Goal: Task Accomplishment & Management: Complete application form

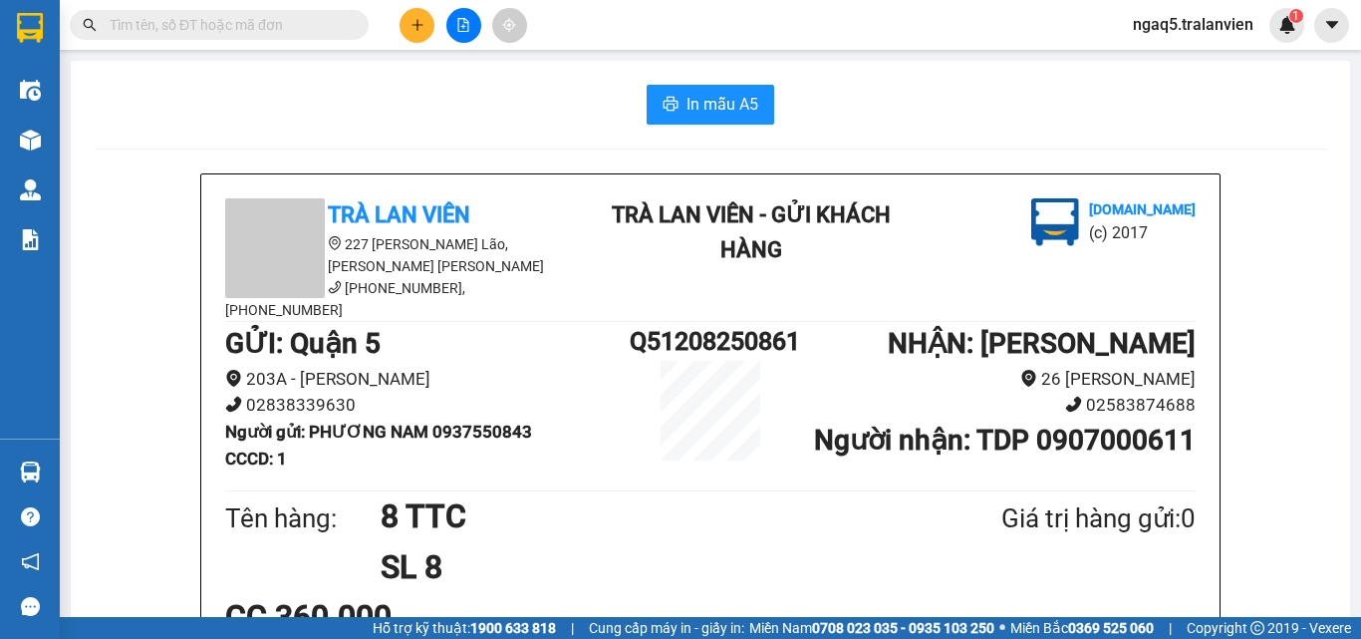
click at [113, 21] on input "text" at bounding box center [227, 25] width 235 height 22
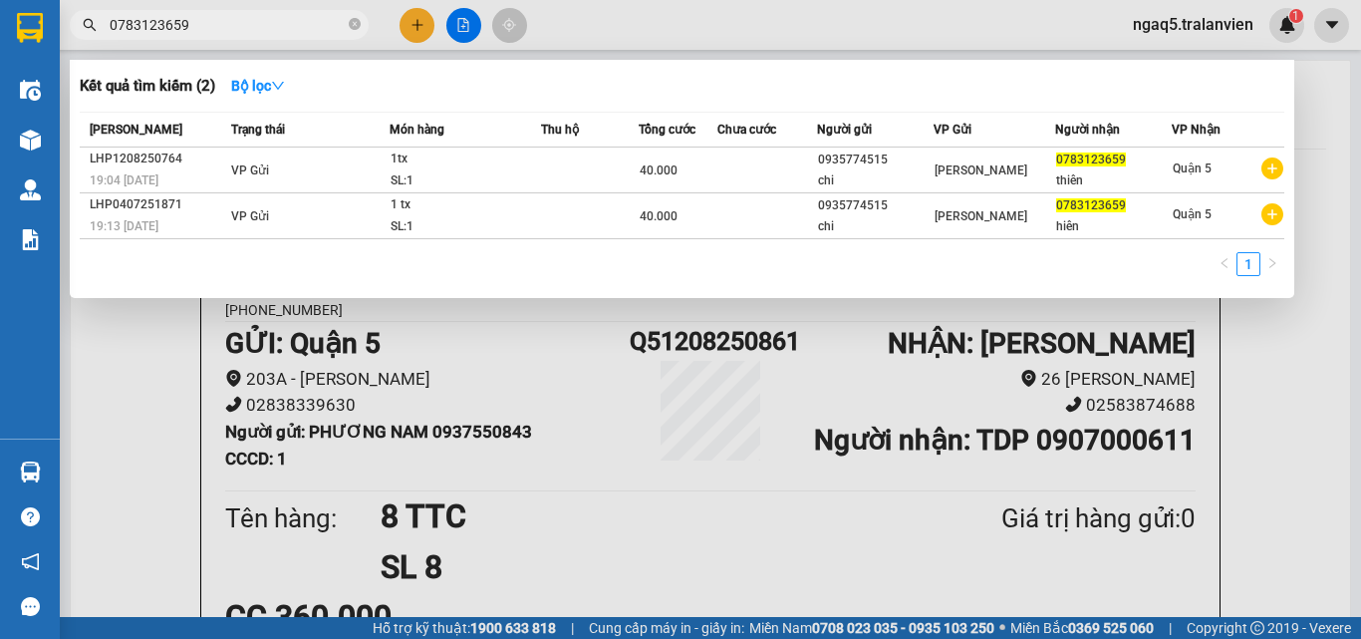
type input "0783123659"
click at [418, 32] on div at bounding box center [680, 319] width 1361 height 639
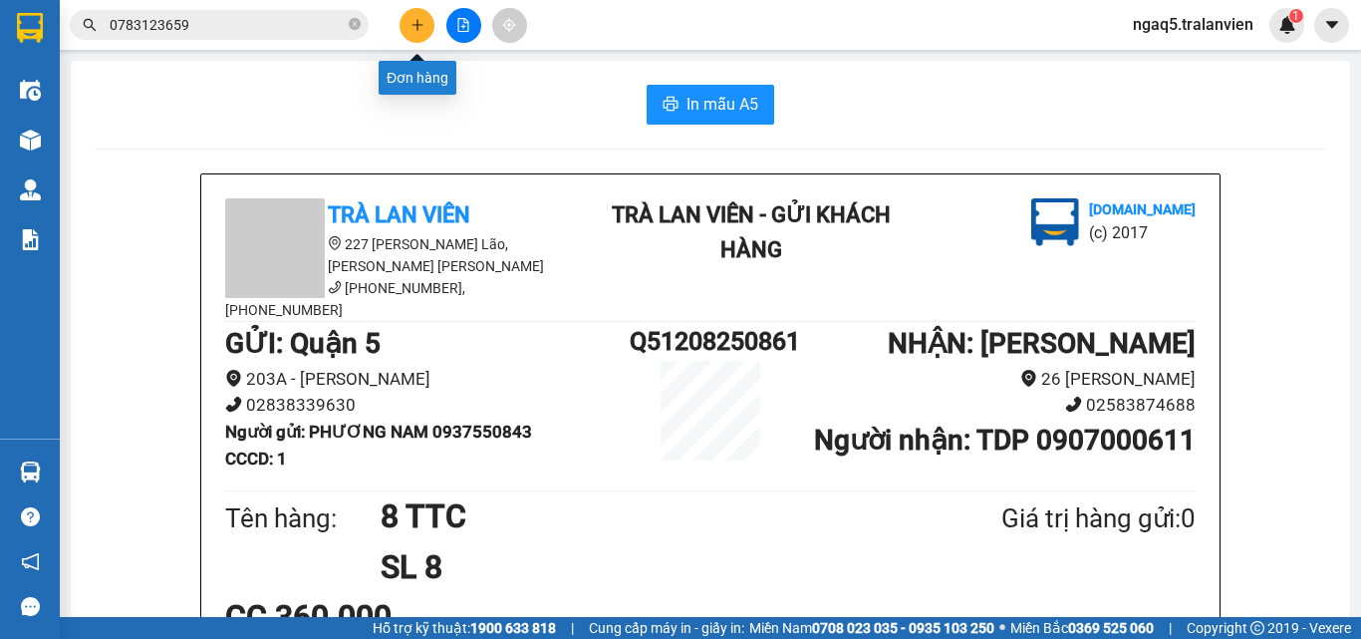
click at [418, 32] on button at bounding box center [417, 25] width 35 height 35
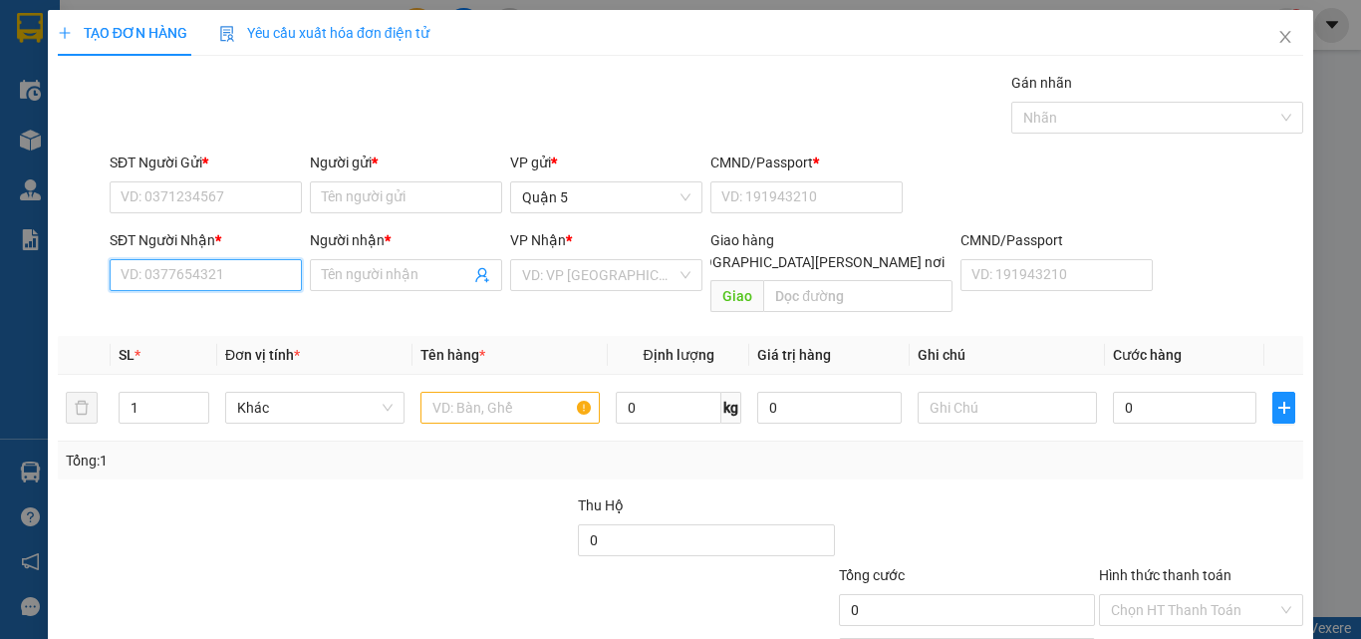
click at [201, 270] on input "SĐT Người Nhận *" at bounding box center [206, 275] width 192 height 32
click at [244, 303] on div "0918831040 - KHƯƠNG" at bounding box center [204, 315] width 190 height 32
type input "0918831040"
type input "KHƯƠNG"
type input "0918831040"
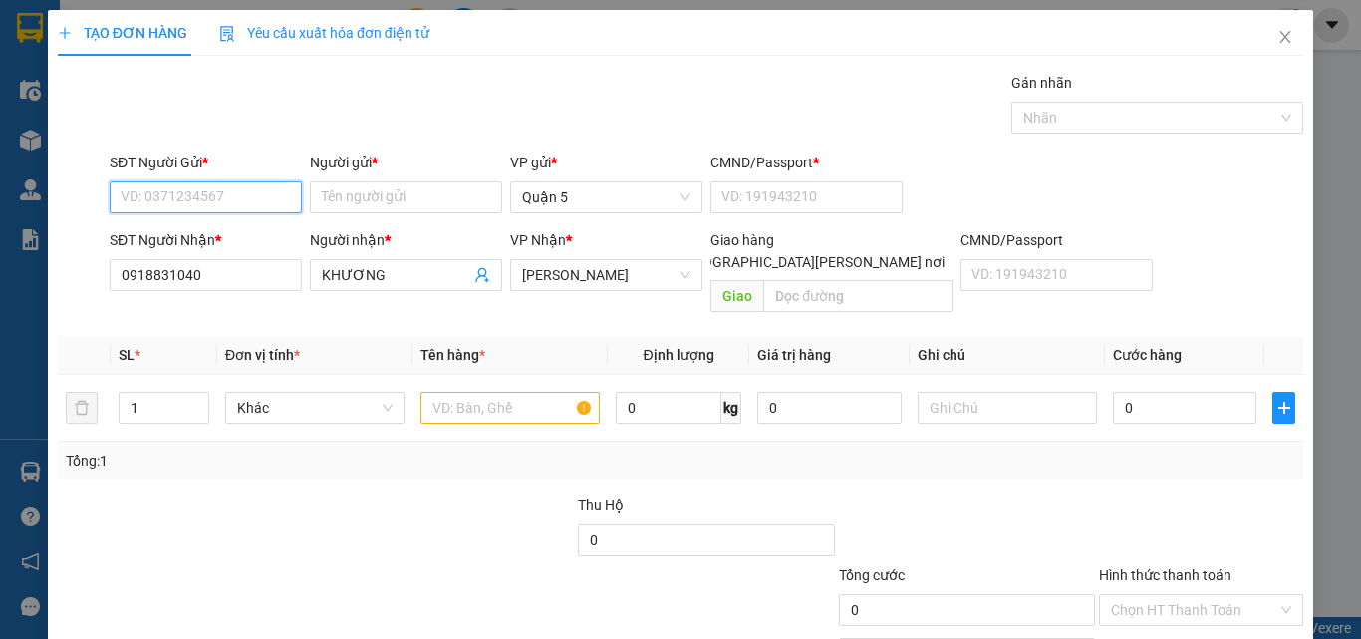
click at [245, 205] on input "SĐT Người Gửi *" at bounding box center [206, 197] width 192 height 32
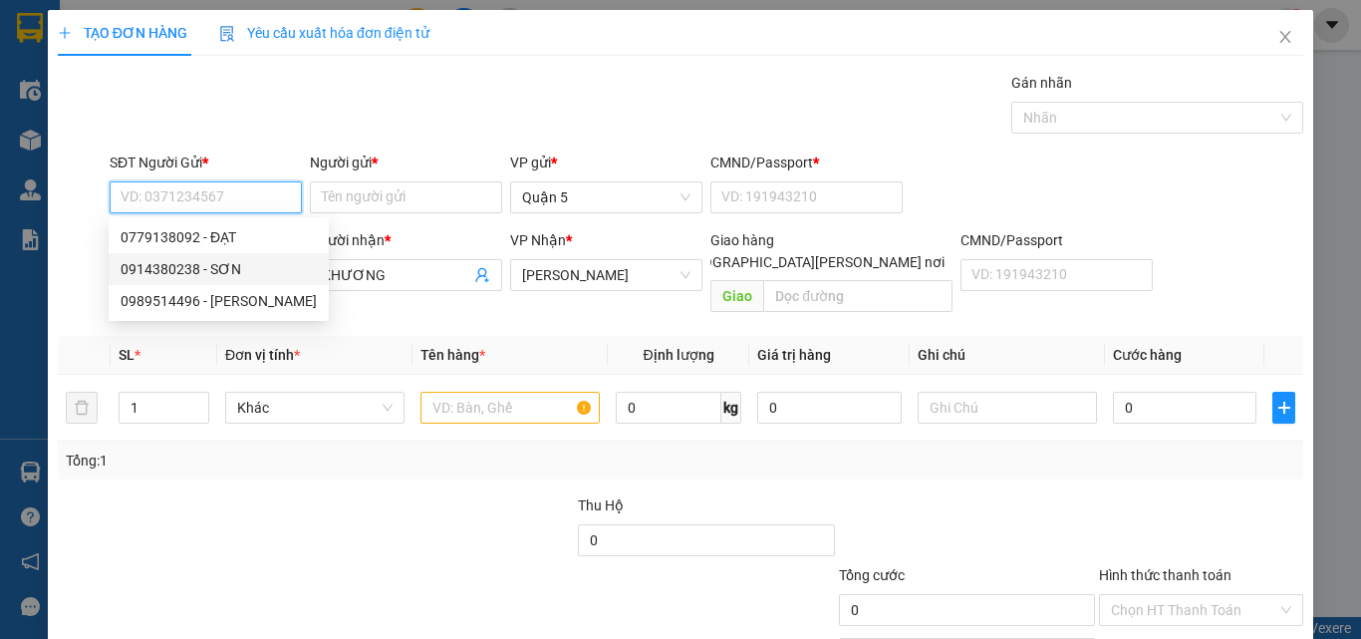
click at [230, 260] on div "0914380238 - SƠN" at bounding box center [219, 269] width 196 height 22
type input "0914380238"
type input "SƠN"
type input "1"
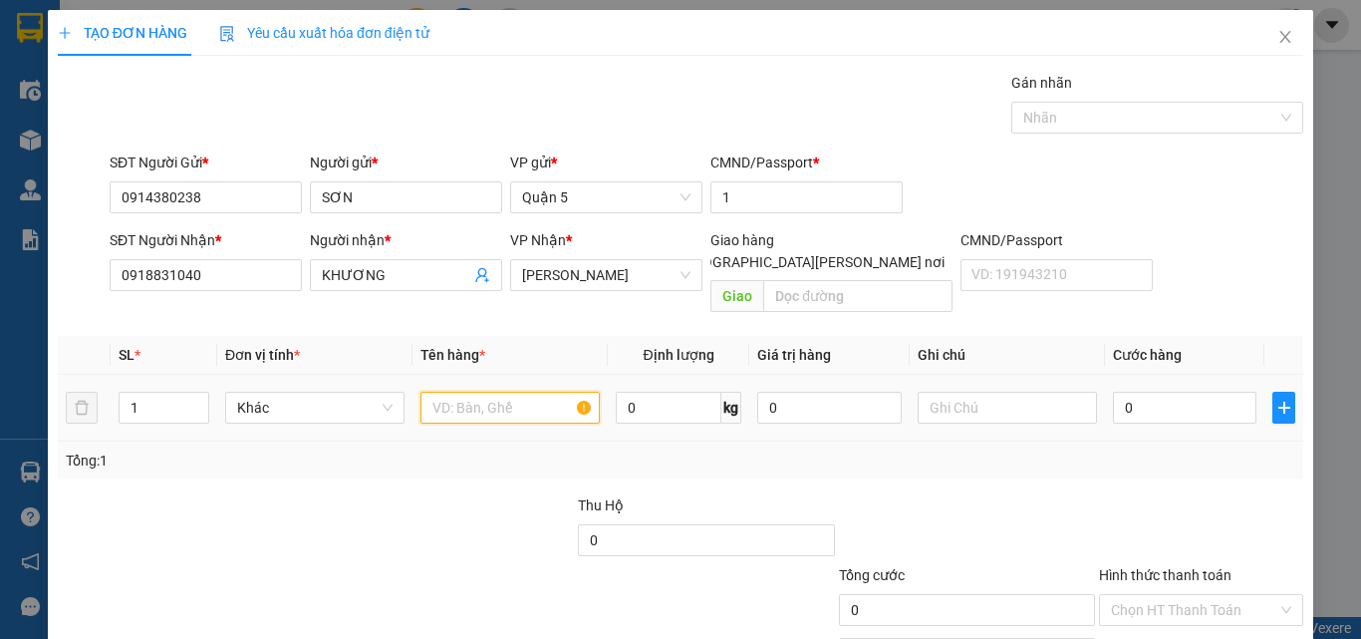
click at [504, 392] on input "text" at bounding box center [510, 408] width 179 height 32
type input "1TV"
click at [1171, 392] on input "0" at bounding box center [1184, 408] width 143 height 32
type input "4"
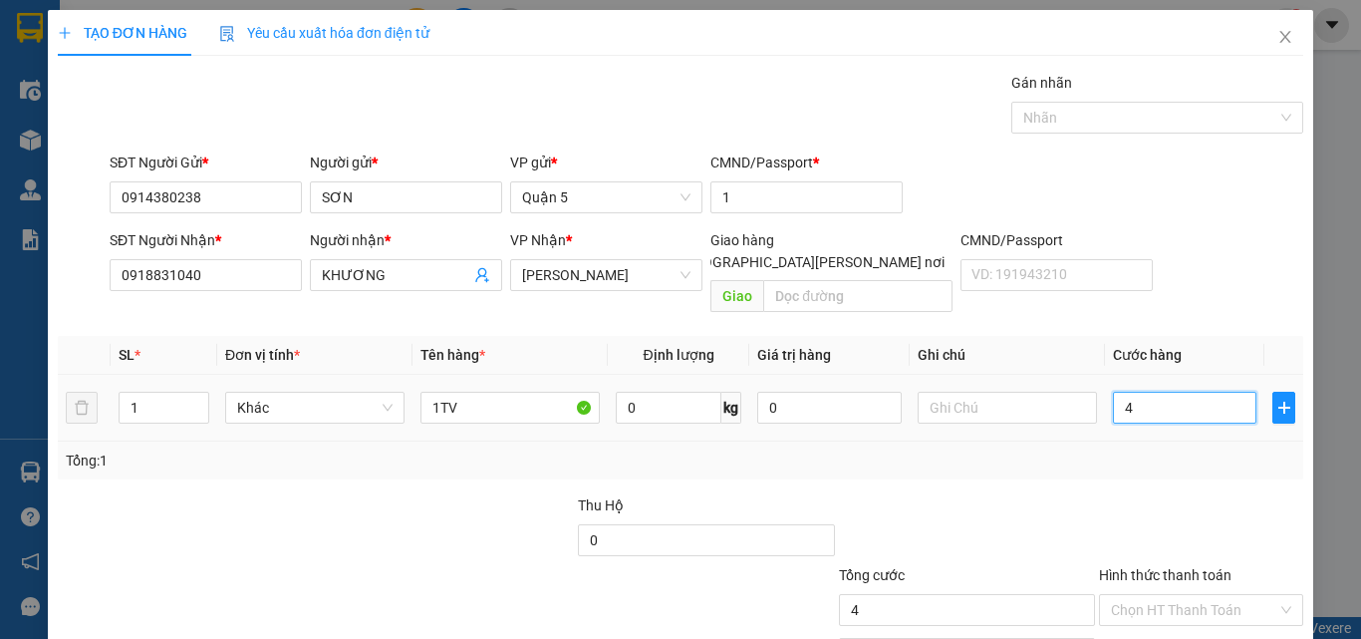
type input "4"
type input "40"
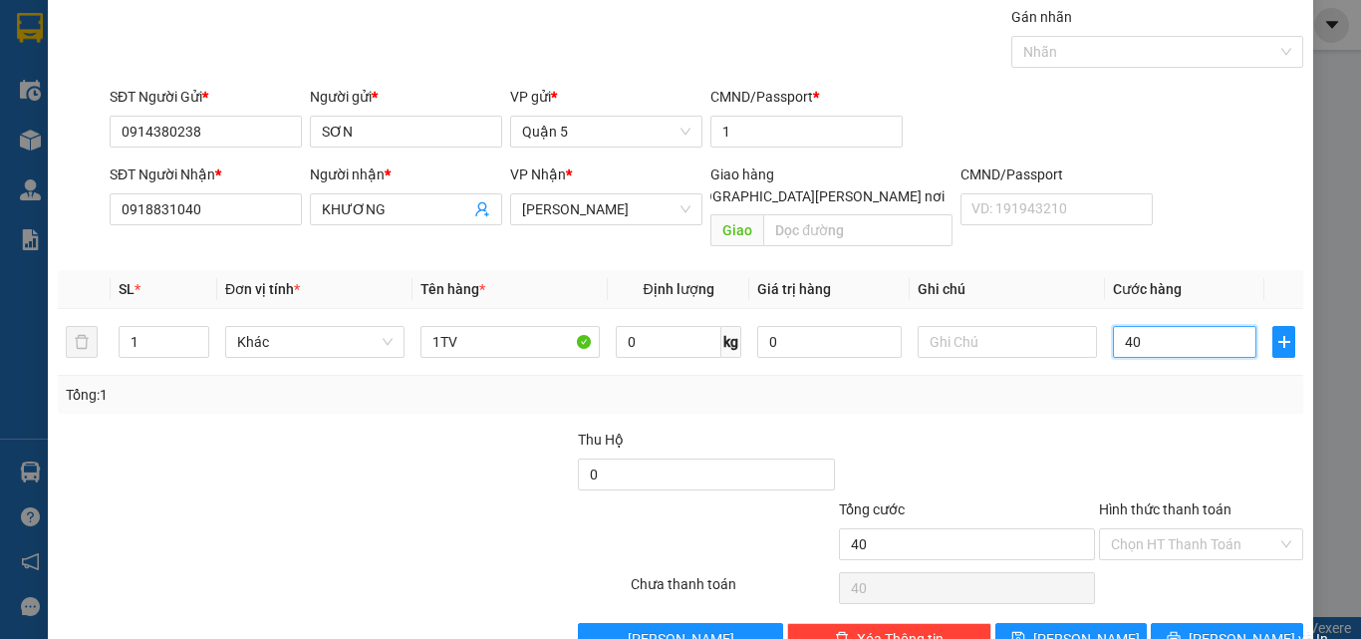
scroll to position [99, 0]
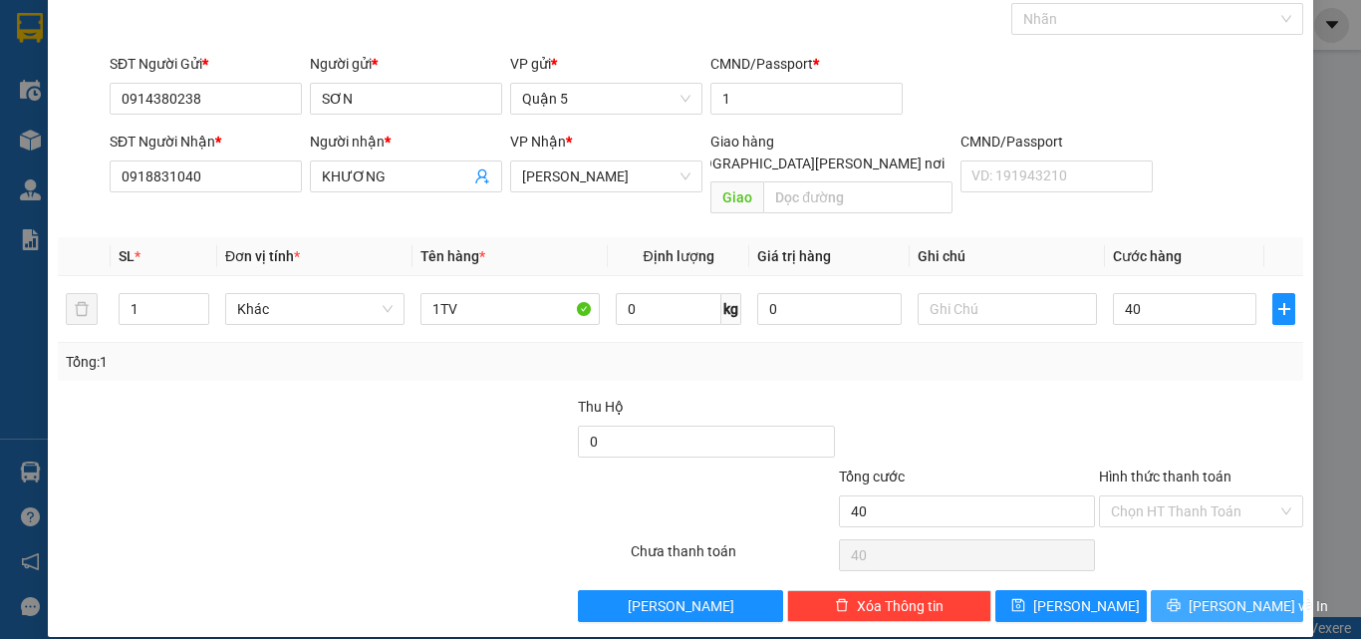
type input "40.000"
click at [1209, 595] on span "[PERSON_NAME] và In" at bounding box center [1259, 606] width 140 height 22
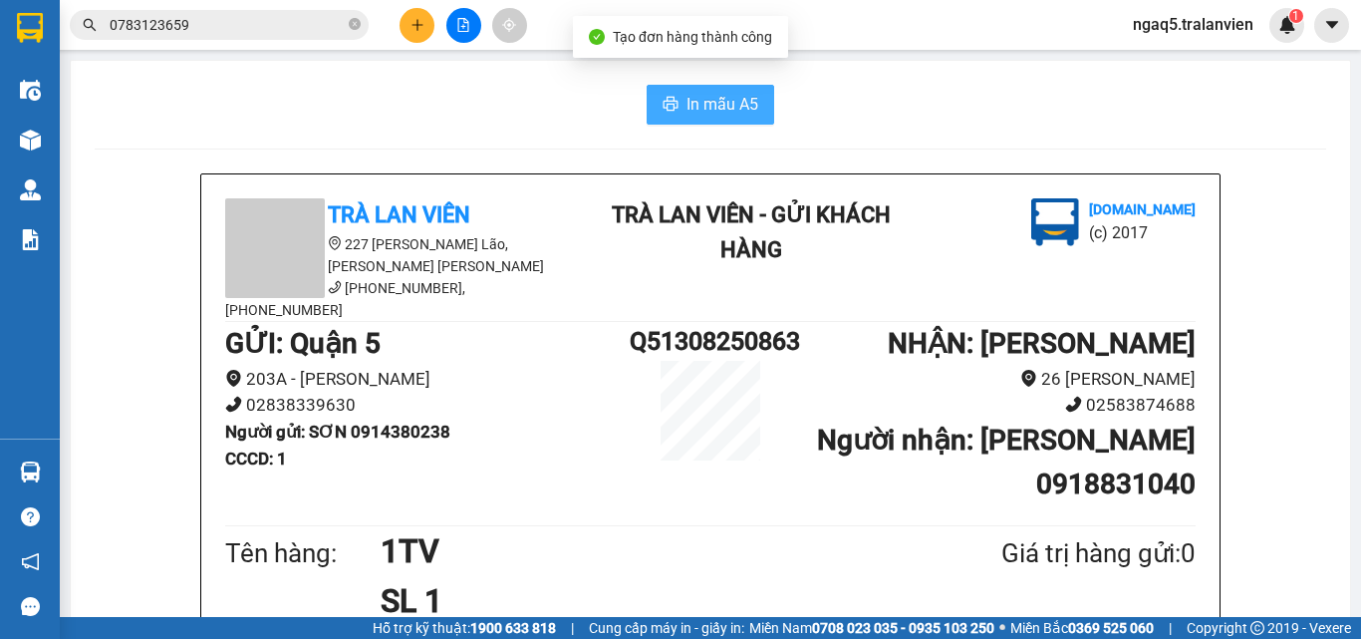
click at [715, 97] on span "In mẫu A5" at bounding box center [723, 104] width 72 height 25
click at [356, 20] on icon "close-circle" at bounding box center [355, 24] width 12 height 12
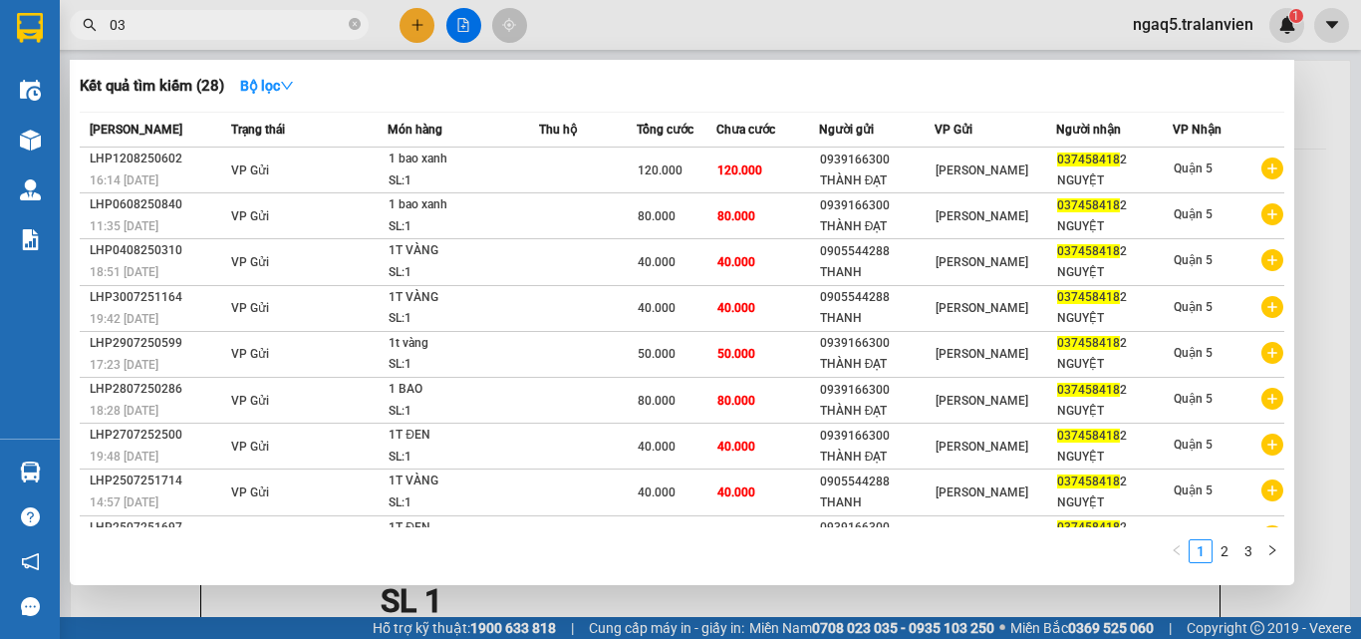
type input "0"
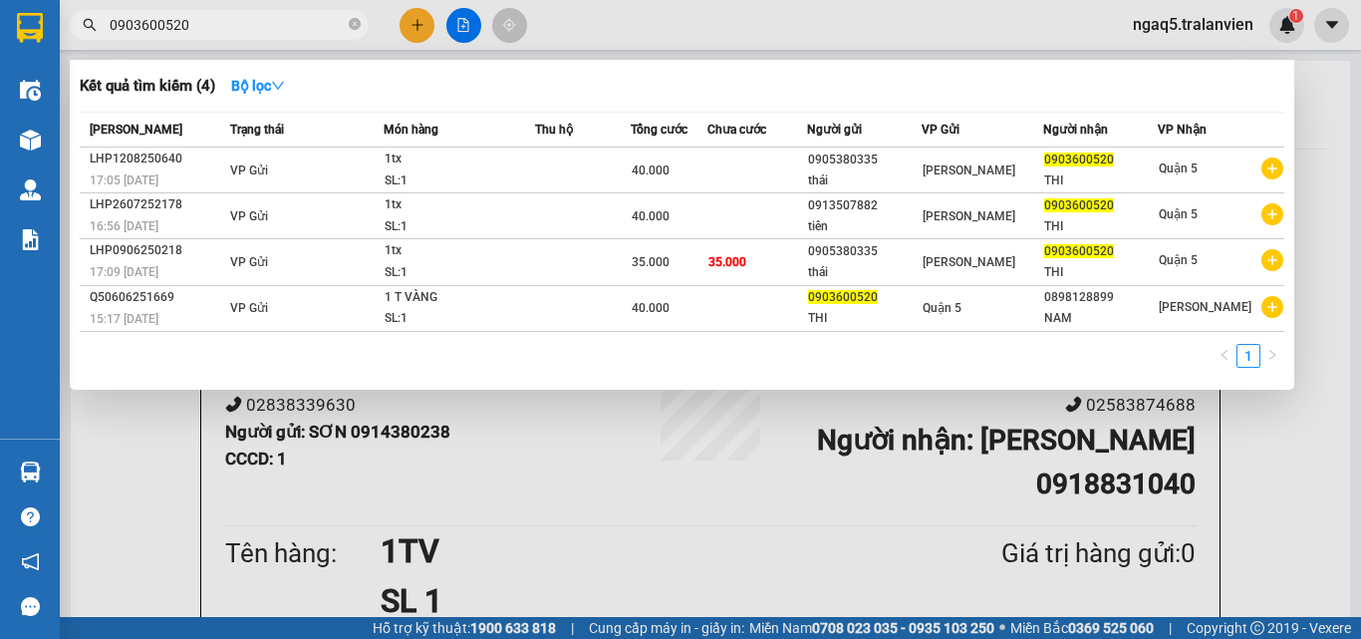
type input "0903600520"
